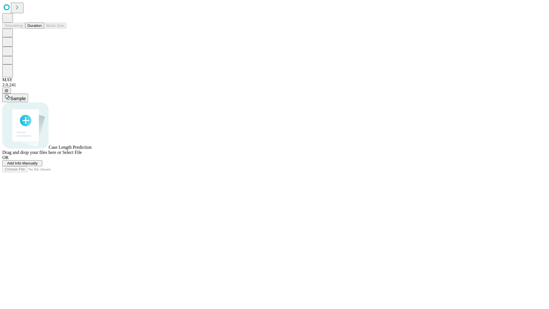
click at [82, 155] on span "Select File" at bounding box center [71, 152] width 19 height 5
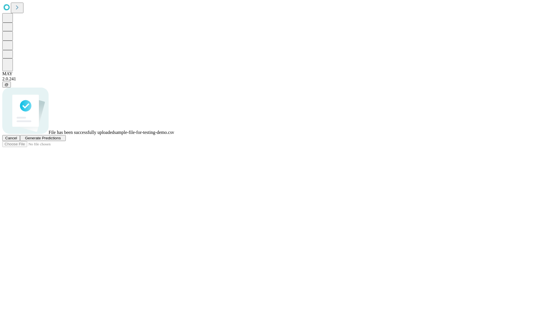
click at [61, 140] on span "Generate Predictions" at bounding box center [43, 138] width 36 height 4
